Goal: Task Accomplishment & Management: Complete application form

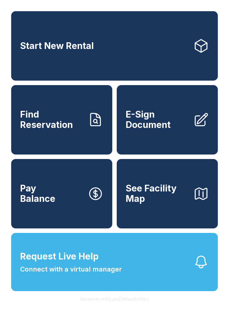
click at [179, 130] on span "E-Sign Document" at bounding box center [157, 119] width 63 height 20
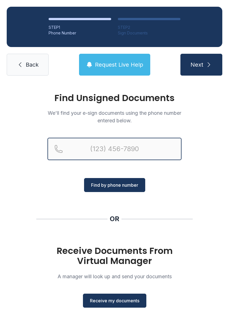
click at [124, 150] on input "Reservation phone number" at bounding box center [115, 149] width 134 height 22
type input "("
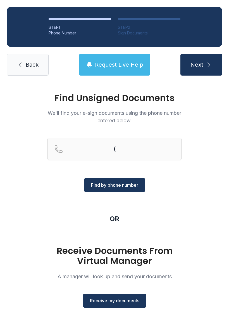
click at [215, 163] on div "Find Unsigned Documents We'll find your e-sign documents using the phone number…" at bounding box center [114, 206] width 229 height 248
click at [123, 306] on button "Receive my documents" at bounding box center [115, 301] width 64 height 14
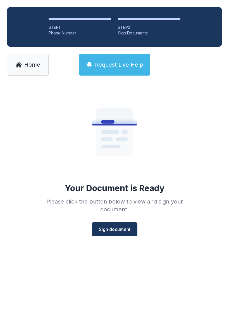
click at [119, 232] on span "Sign document" at bounding box center [115, 229] width 32 height 7
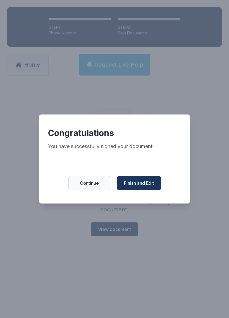
click at [147, 186] on span "Finish and Exit" at bounding box center [139, 183] width 30 height 7
